Goal: Task Accomplishment & Management: Use online tool/utility

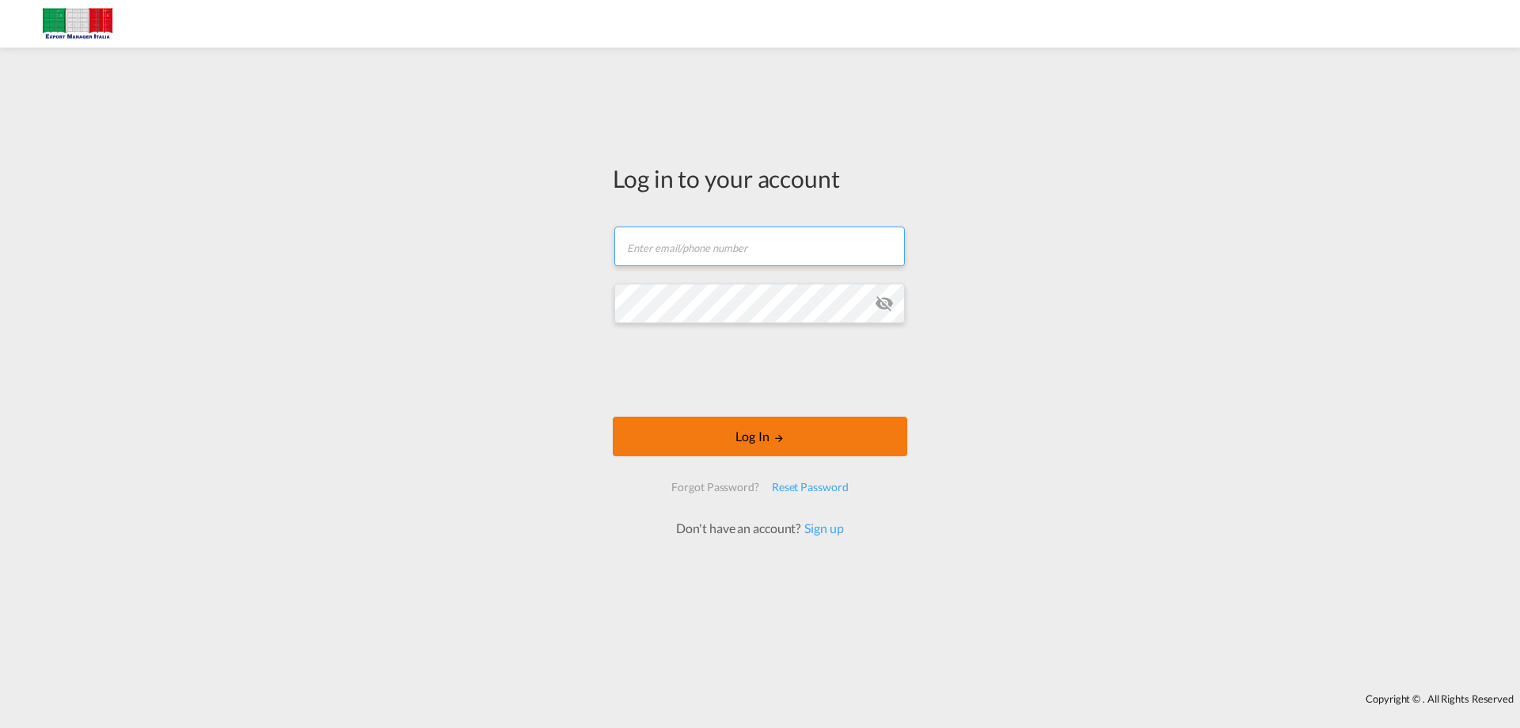
type input "[EMAIL_ADDRESS][DOMAIN_NAME]"
click at [748, 434] on button "Log In" at bounding box center [760, 436] width 294 height 40
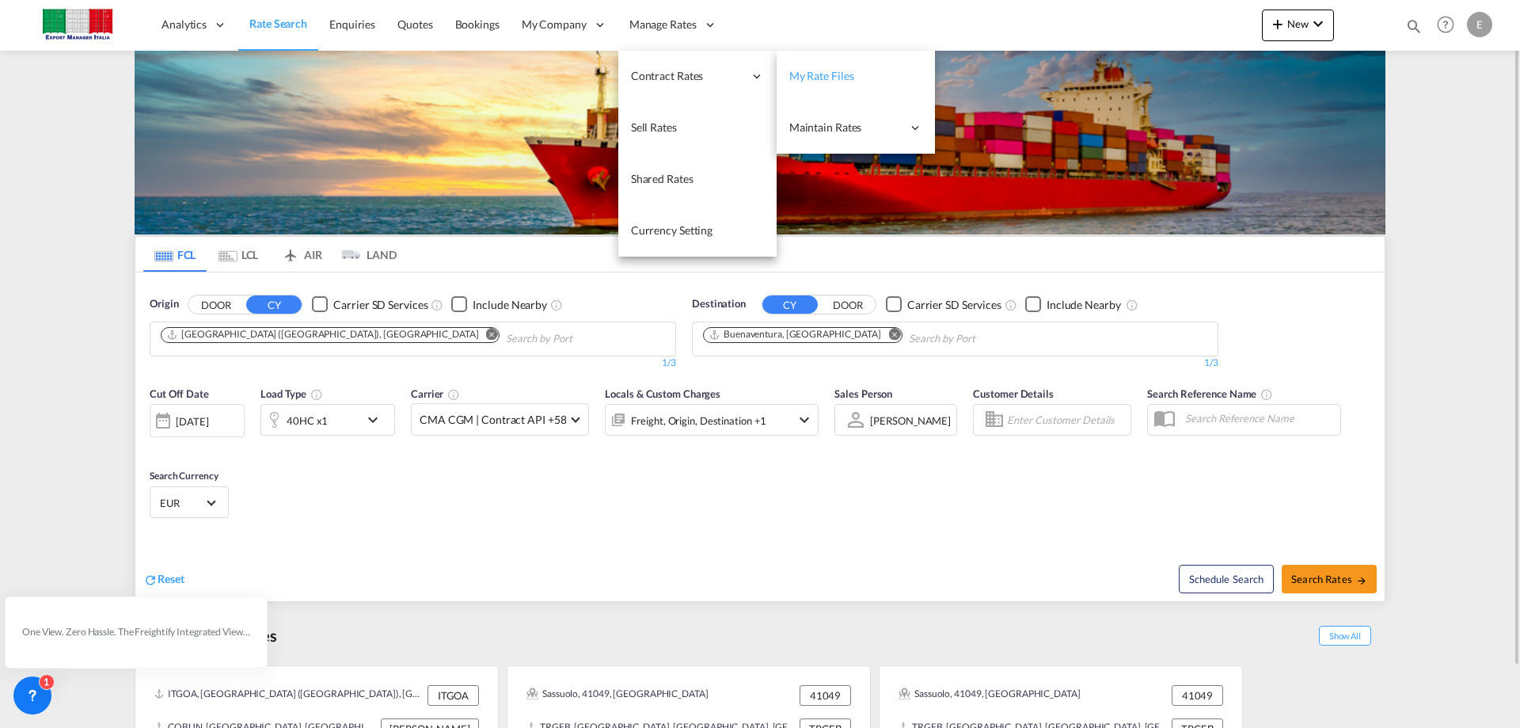
click at [840, 78] on span "My Rate Files" at bounding box center [821, 75] width 65 height 13
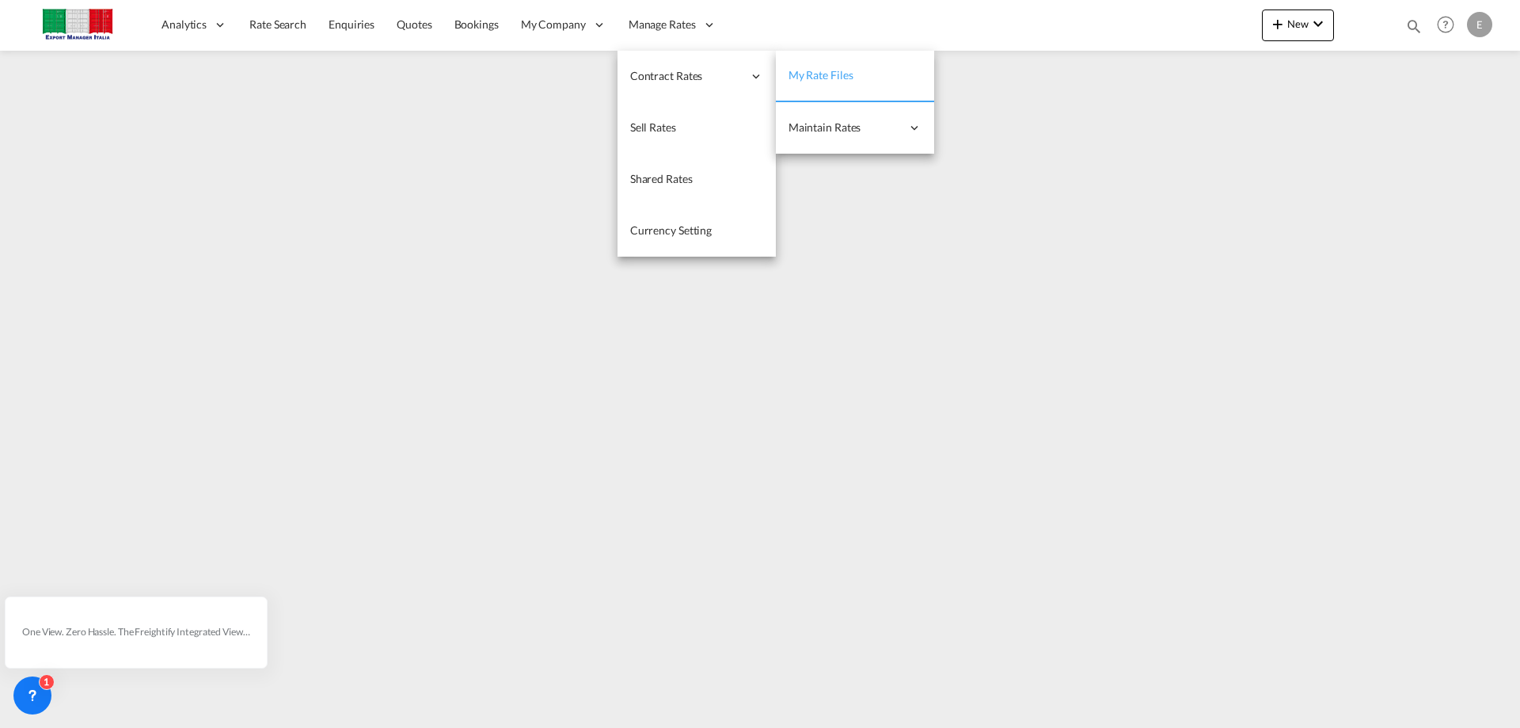
click at [826, 83] on link "My Rate Files" at bounding box center [855, 76] width 158 height 51
click at [868, 82] on link "My Rate Files" at bounding box center [855, 76] width 158 height 51
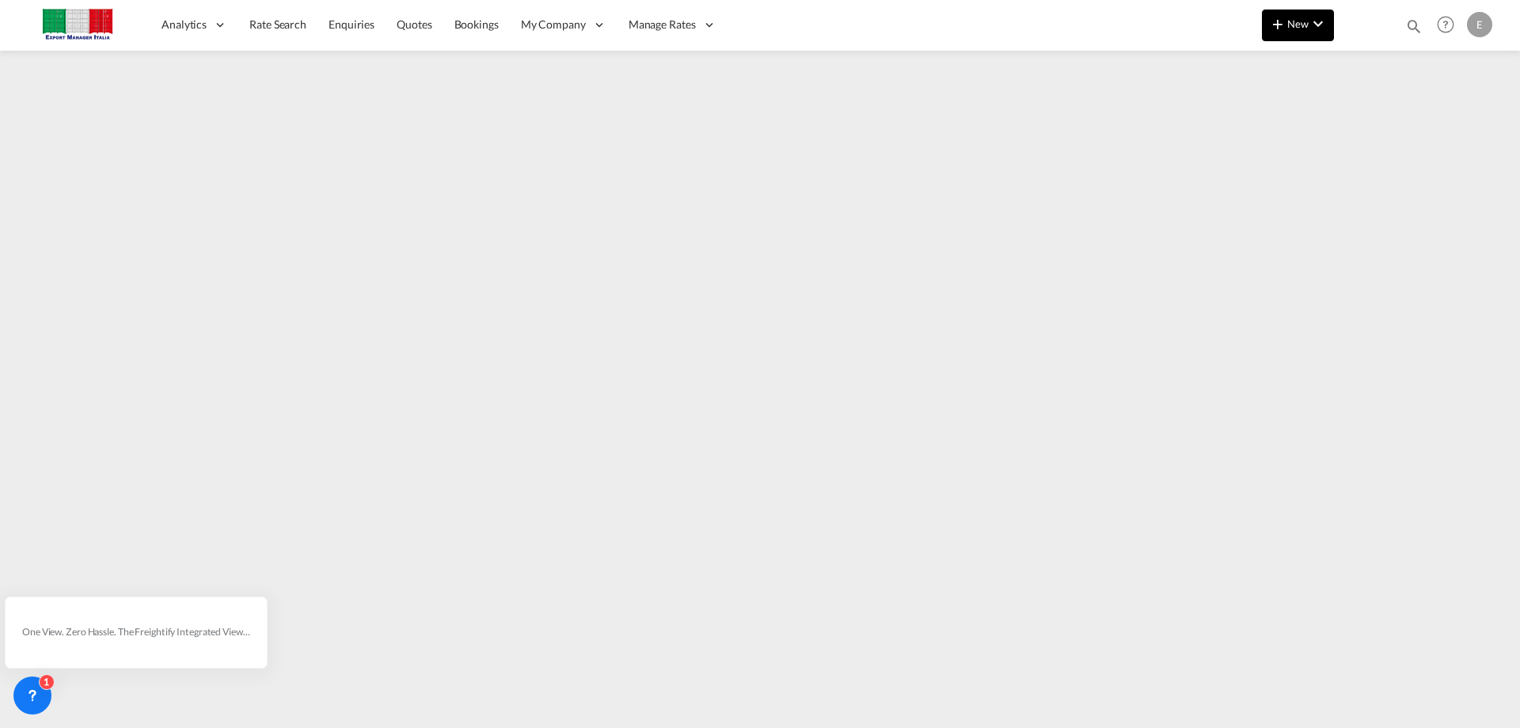
click at [1299, 28] on span "New" at bounding box center [1297, 23] width 59 height 13
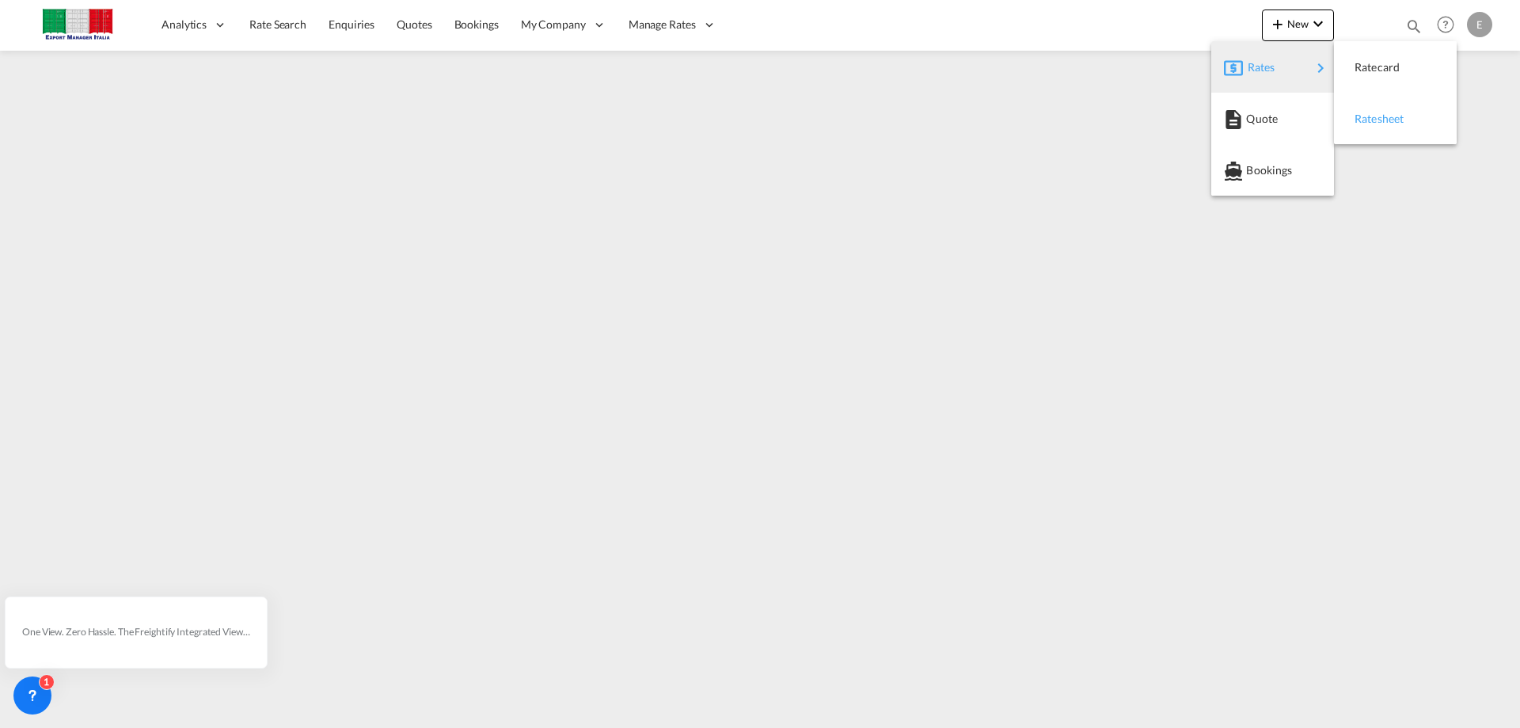
click at [1371, 123] on span "Ratesheet" at bounding box center [1362, 119] width 17 height 32
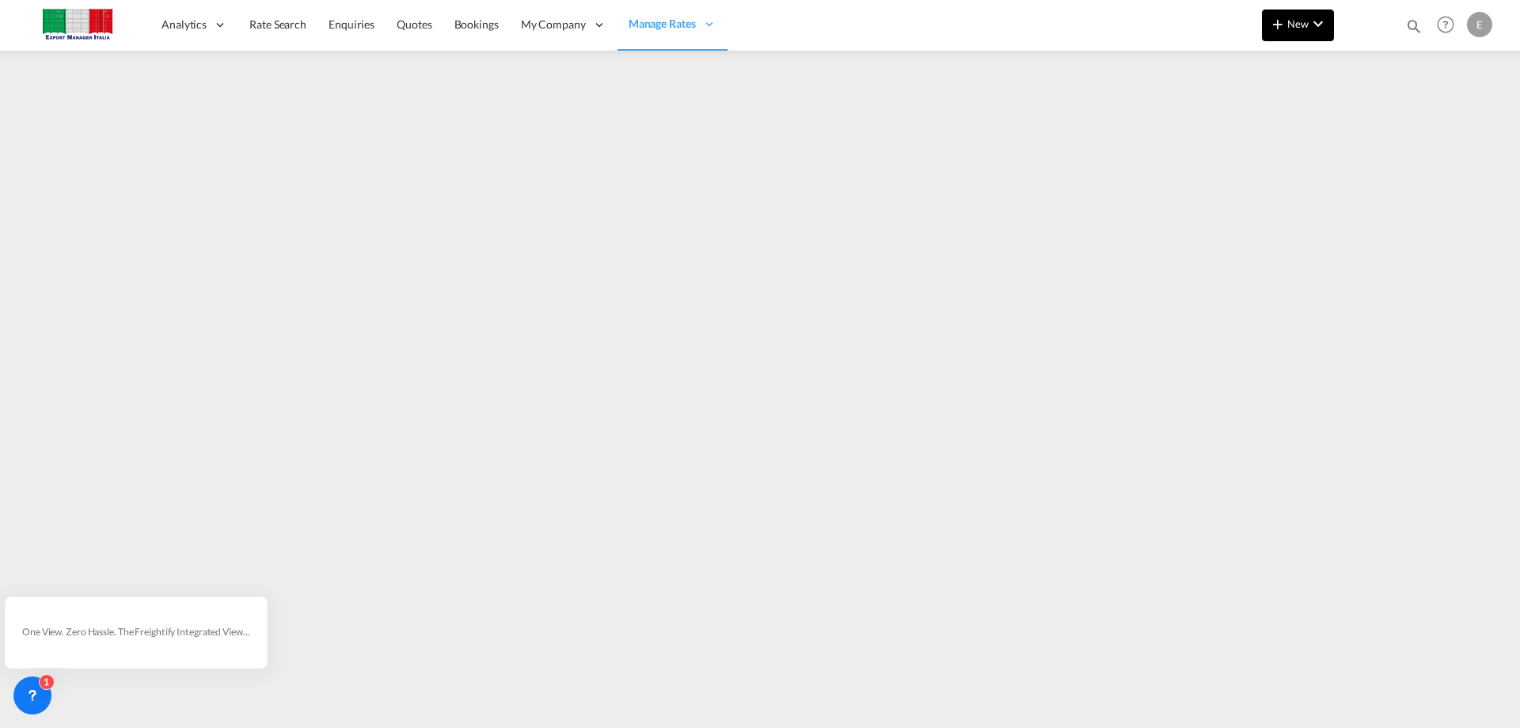
click at [1287, 14] on md-icon "icon-plus 400-fg" at bounding box center [1277, 23] width 19 height 19
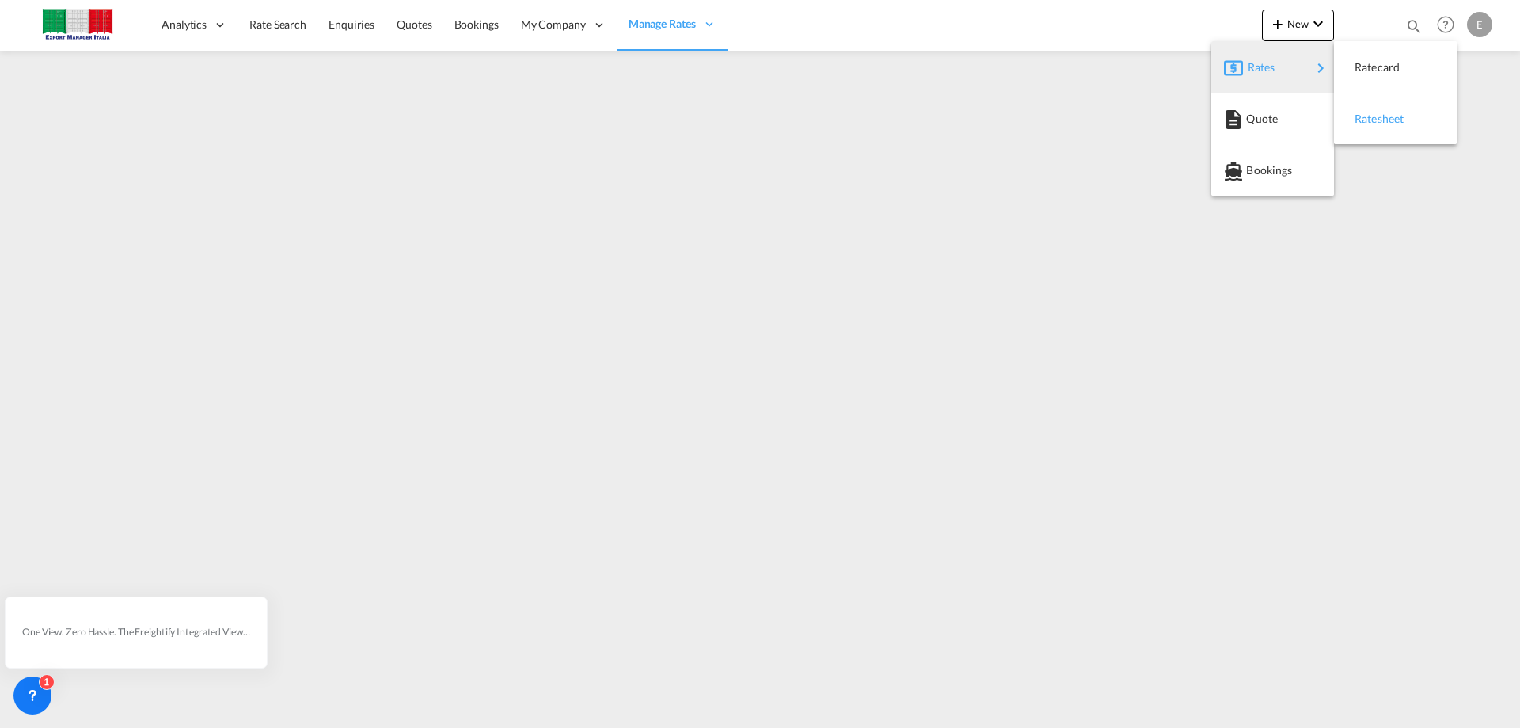
click at [1372, 122] on span "Ratesheet" at bounding box center [1362, 119] width 17 height 32
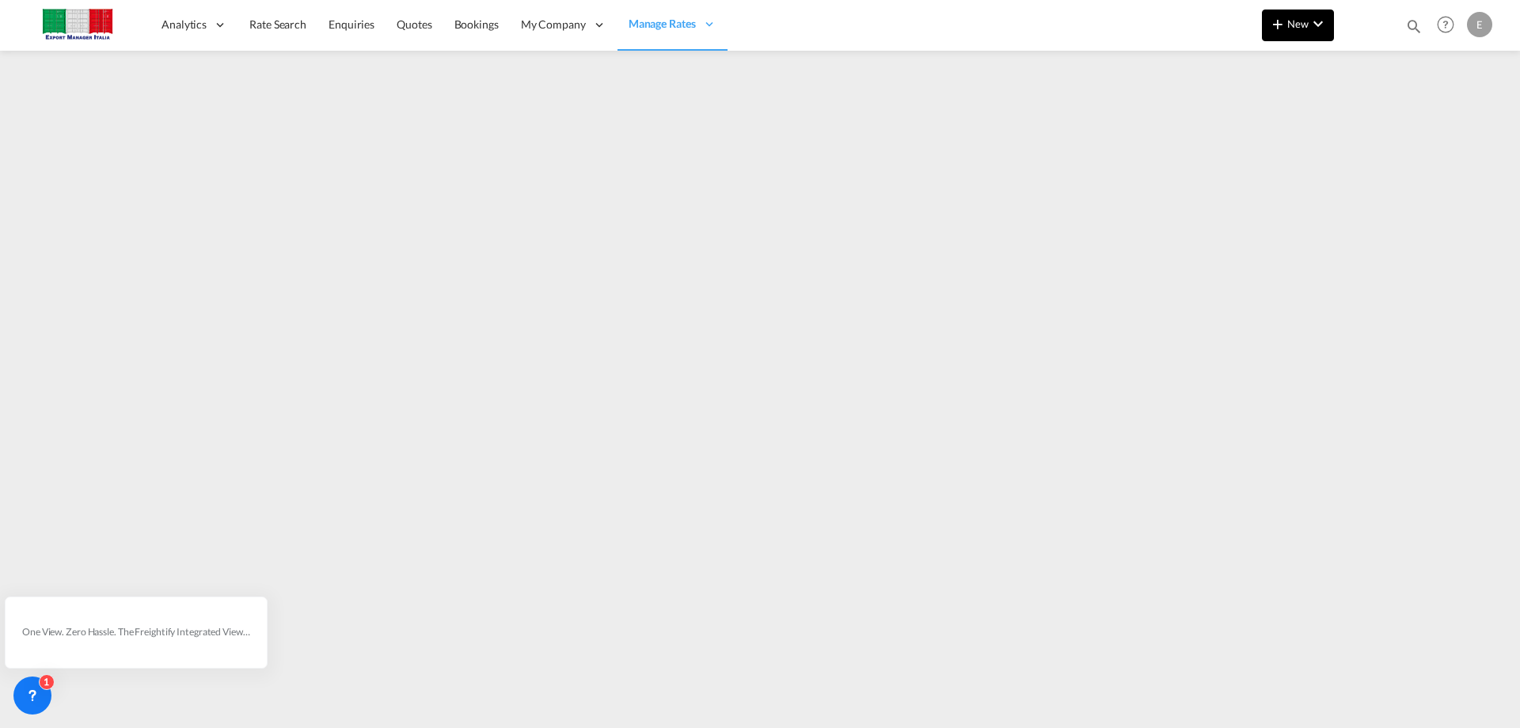
click at [1282, 20] on md-icon "icon-plus 400-fg" at bounding box center [1277, 23] width 19 height 19
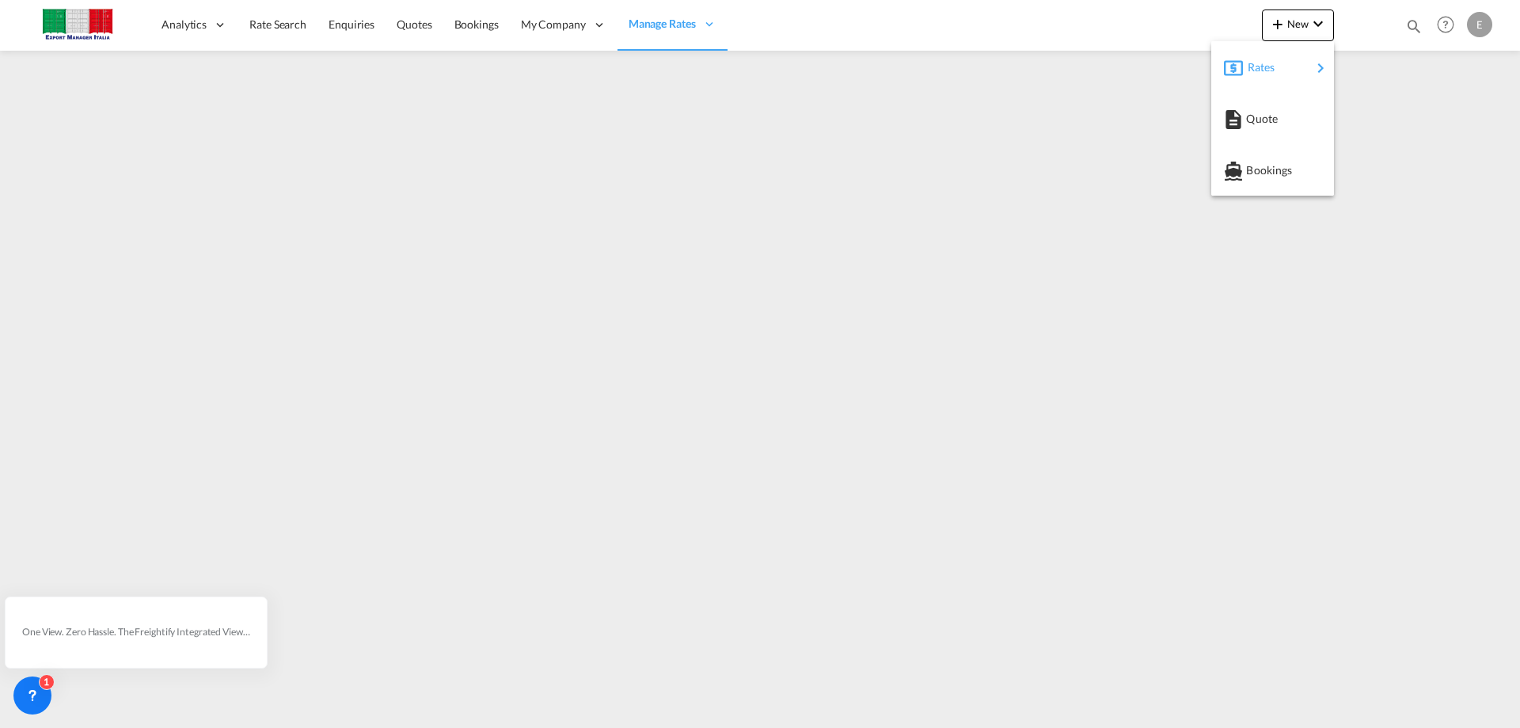
click at [1271, 56] on div "Rates" at bounding box center [1279, 67] width 63 height 40
click at [1372, 118] on span "Ratesheet" at bounding box center [1362, 119] width 17 height 32
